Goal: Information Seeking & Learning: Learn about a topic

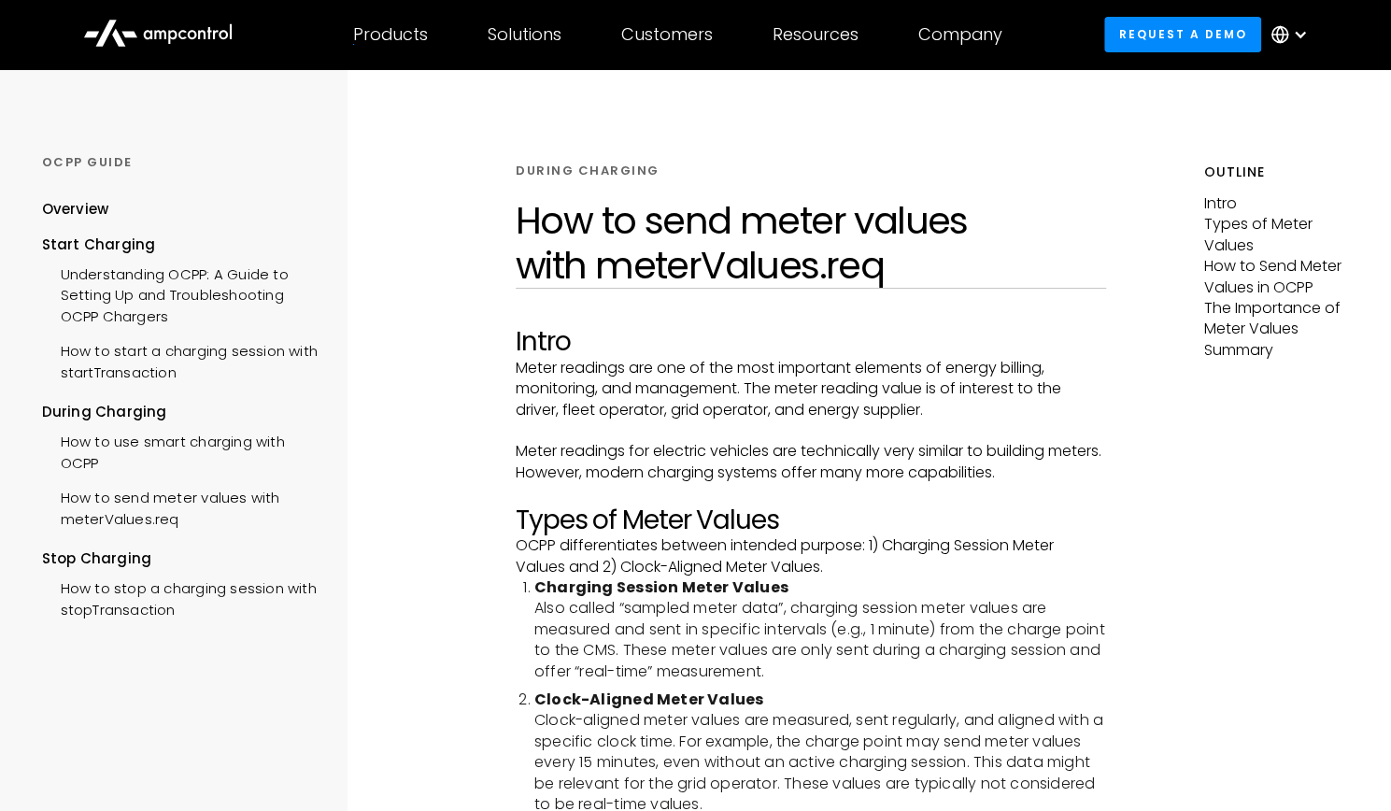
click at [368, 37] on div "Products" at bounding box center [390, 34] width 75 height 21
click at [391, 44] on div at bounding box center [390, 44] width 75 height 1
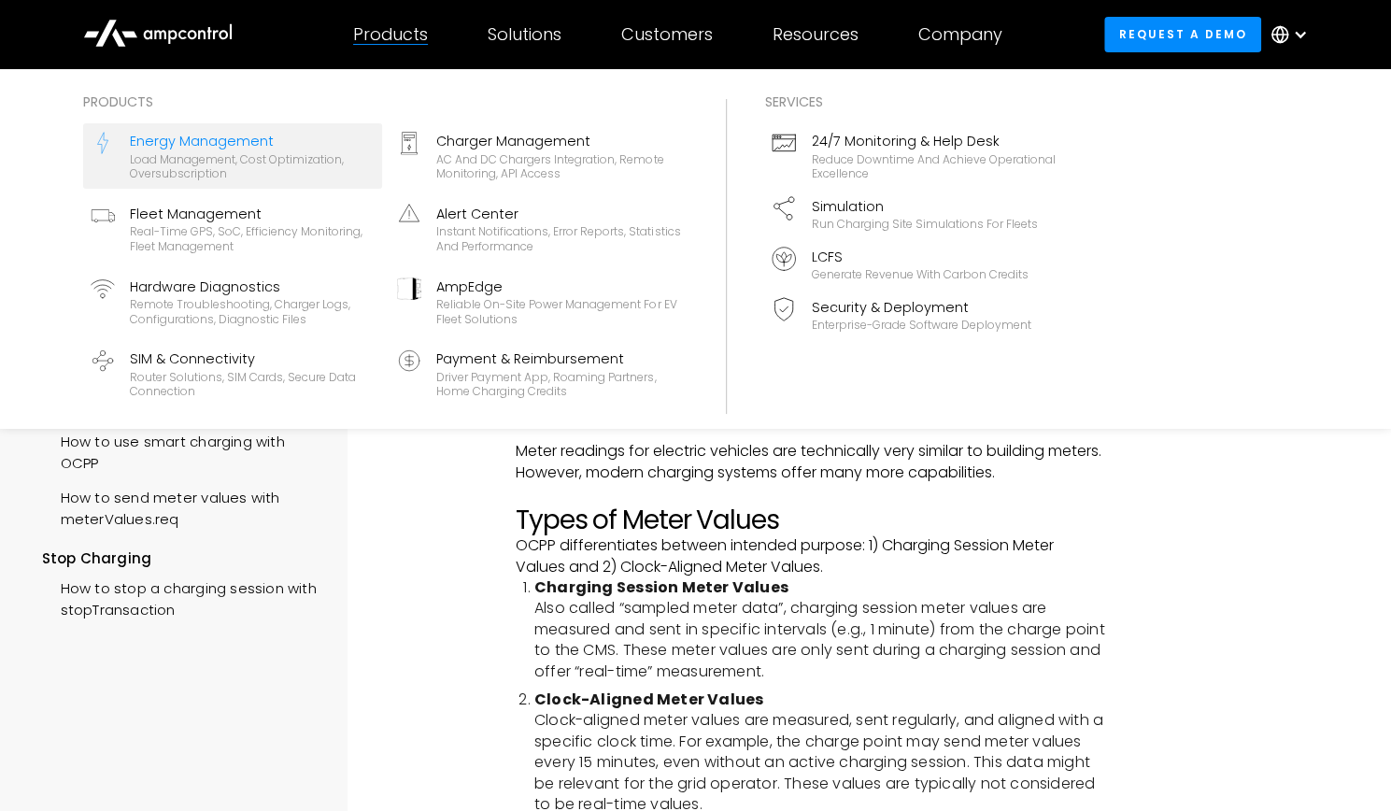
click at [204, 152] on div "Load management, cost optimization, oversubscription" at bounding box center [252, 166] width 245 height 29
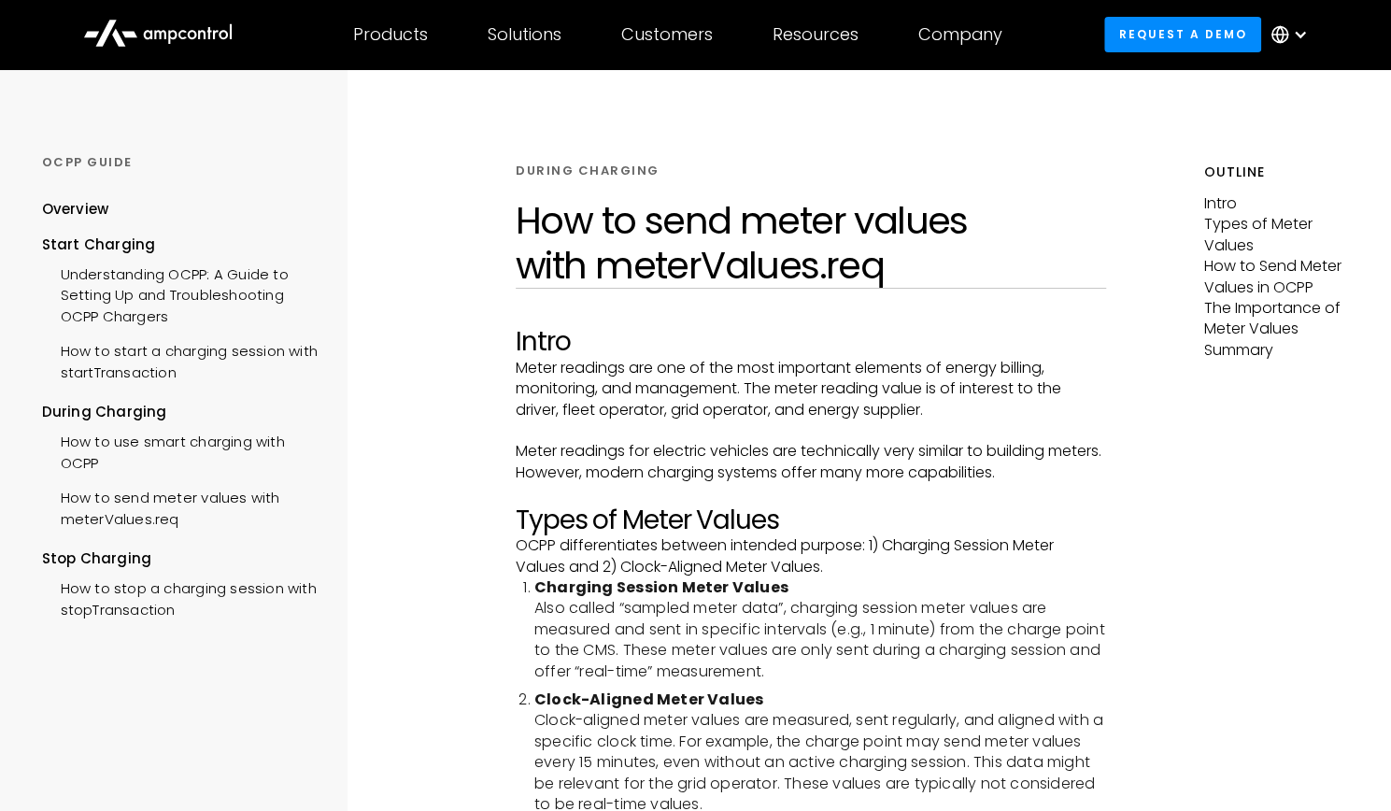
click at [212, 30] on icon at bounding box center [157, 31] width 149 height 45
